Goal: Contribute content: Contribute content

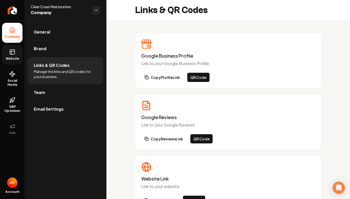
click at [12, 55] on icon at bounding box center [12, 52] width 6 height 6
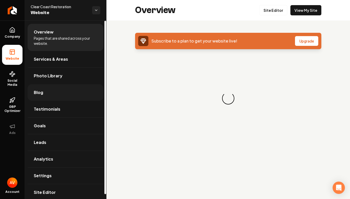
click at [55, 94] on link "Blog" at bounding box center [66, 92] width 76 height 16
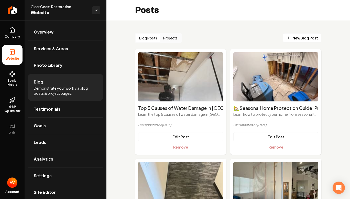
click at [165, 38] on button "Projects" at bounding box center [170, 38] width 20 height 8
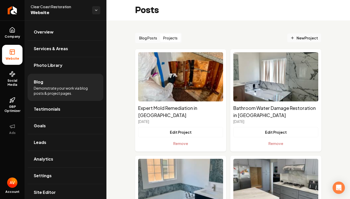
click at [290, 38] on icon "Main content area" at bounding box center [292, 38] width 4 height 4
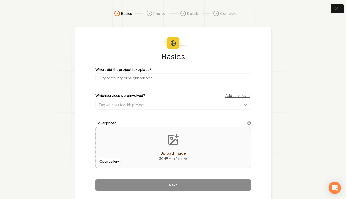
click at [152, 93] on div "Which services were involved? Add services →" at bounding box center [173, 95] width 156 height 5
click at [141, 77] on input "search" at bounding box center [173, 77] width 156 height 9
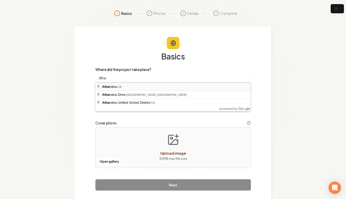
type input "[GEOGRAPHIC_DATA], [GEOGRAPHIC_DATA]"
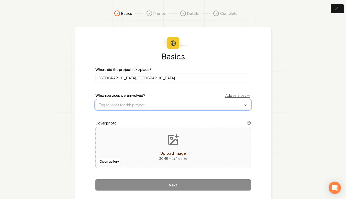
click at [127, 108] on input "text" at bounding box center [173, 104] width 155 height 9
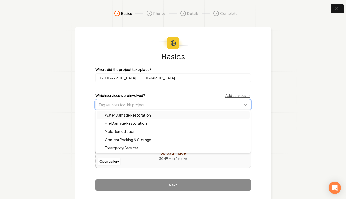
click at [122, 116] on span "Water Damage Restoration" at bounding box center [125, 114] width 52 height 5
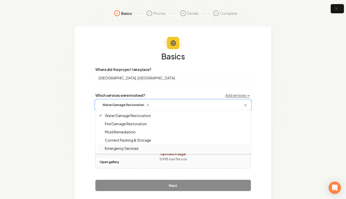
click at [113, 150] on span "Emergency Services" at bounding box center [119, 148] width 40 height 5
click at [152, 160] on div "Open gallery Upload image 30 MB max file size" at bounding box center [173, 147] width 156 height 41
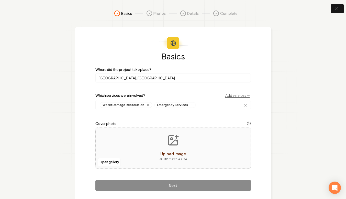
type input "**********"
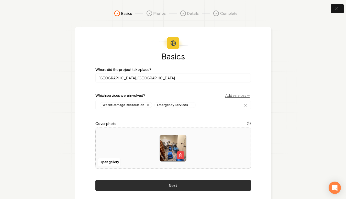
click at [196, 187] on button "Next" at bounding box center [173, 185] width 156 height 11
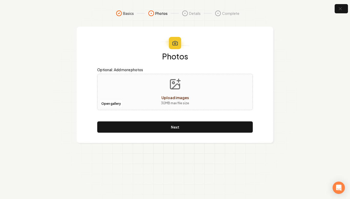
click at [164, 103] on p "30 MB max file size" at bounding box center [175, 103] width 28 height 5
type input "**********"
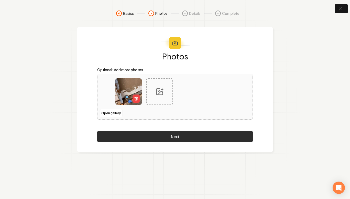
click at [235, 134] on button "Next" at bounding box center [175, 136] width 156 height 11
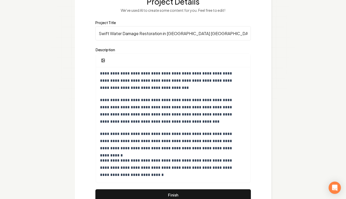
scroll to position [77, 0]
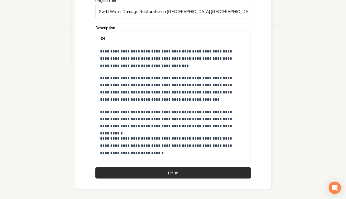
click at [183, 171] on button "Finish" at bounding box center [173, 172] width 156 height 11
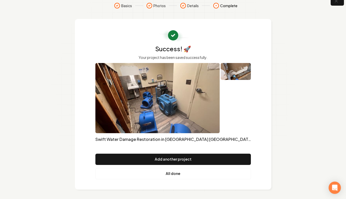
scroll to position [8, 0]
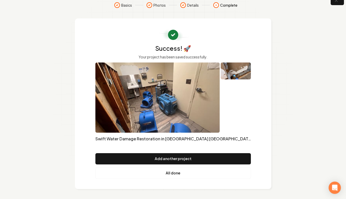
click at [180, 172] on link "All done" at bounding box center [173, 172] width 156 height 11
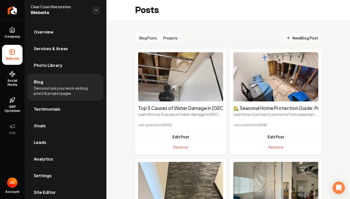
click at [286, 40] on icon "Main content area" at bounding box center [288, 38] width 4 height 4
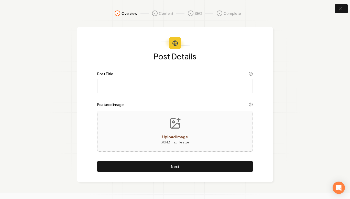
click at [159, 84] on input "Post Title" at bounding box center [175, 86] width 156 height 14
paste input "Water Damage in [GEOGRAPHIC_DATA][US_STATE]: Myths vs. Facts"
type input "Water Damage in [GEOGRAPHIC_DATA][US_STATE]: Myths vs. Facts"
click at [155, 132] on div "Upload image 30 MB max file size" at bounding box center [175, 131] width 156 height 41
type input "**********"
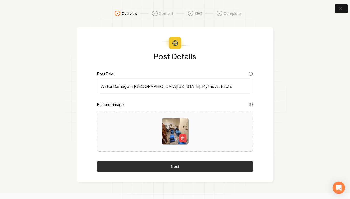
click at [208, 166] on button "Next" at bounding box center [175, 166] width 156 height 11
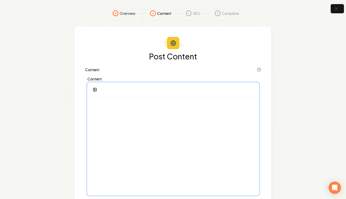
click at [119, 109] on div at bounding box center [173, 145] width 171 height 98
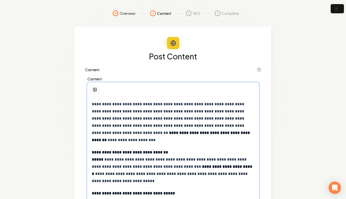
click at [93, 86] on button "button" at bounding box center [95, 89] width 10 height 9
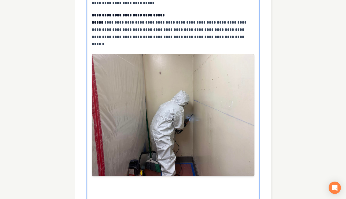
scroll to position [344, 0]
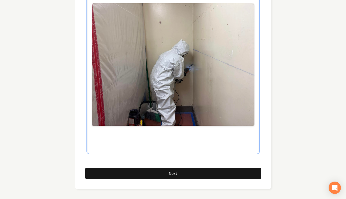
click at [113, 145] on p at bounding box center [173, 144] width 163 height 7
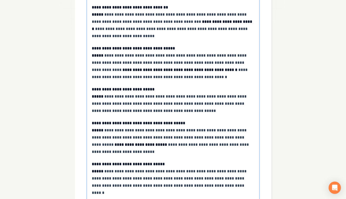
scroll to position [145, 0]
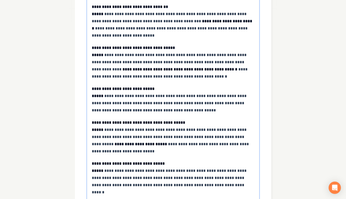
click at [115, 145] on strong "**********" at bounding box center [141, 144] width 52 height 4
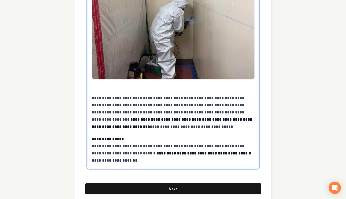
scroll to position [391, 0]
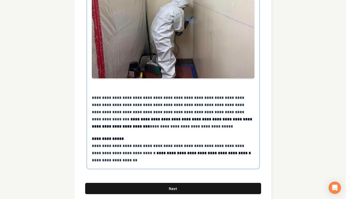
click at [163, 162] on p "**********" at bounding box center [173, 149] width 163 height 29
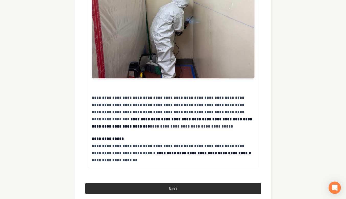
click at [160, 191] on button "Next" at bounding box center [173, 188] width 176 height 11
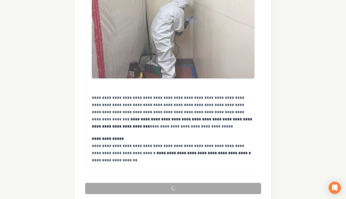
scroll to position [40, 0]
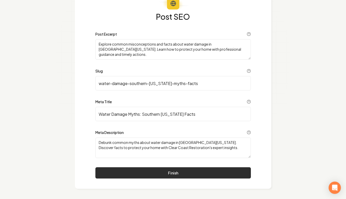
click at [163, 173] on button "Finish" at bounding box center [173, 172] width 156 height 11
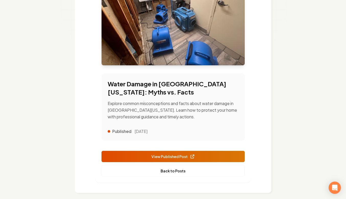
scroll to position [123, 0]
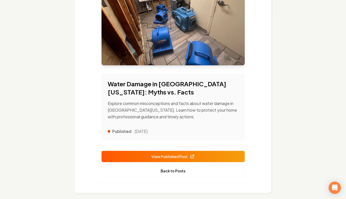
click at [185, 157] on span "View Published Post" at bounding box center [172, 156] width 43 height 5
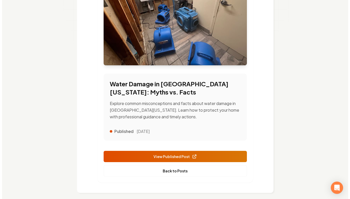
scroll to position [0, 0]
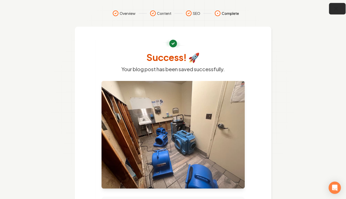
click at [335, 8] on icon "button" at bounding box center [336, 8] width 3 height 3
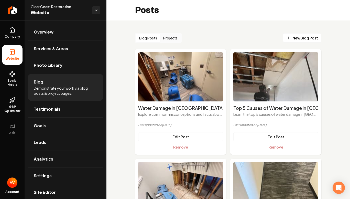
click at [177, 36] on button "Projects" at bounding box center [170, 38] width 20 height 8
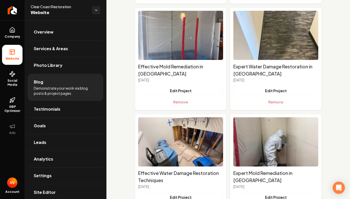
scroll to position [1987, 0]
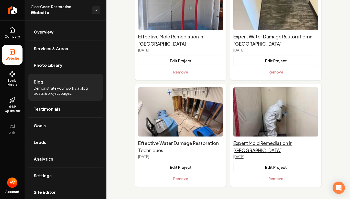
click at [262, 146] on h2 "Expert Mold Remediation in [GEOGRAPHIC_DATA]" at bounding box center [275, 146] width 85 height 14
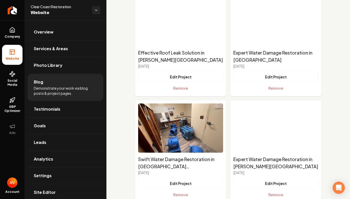
scroll to position [1440, 0]
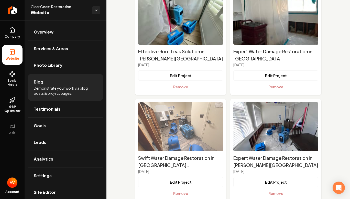
click at [191, 126] on img "Main content area" at bounding box center [180, 126] width 85 height 49
